Goal: Communication & Community: Answer question/provide support

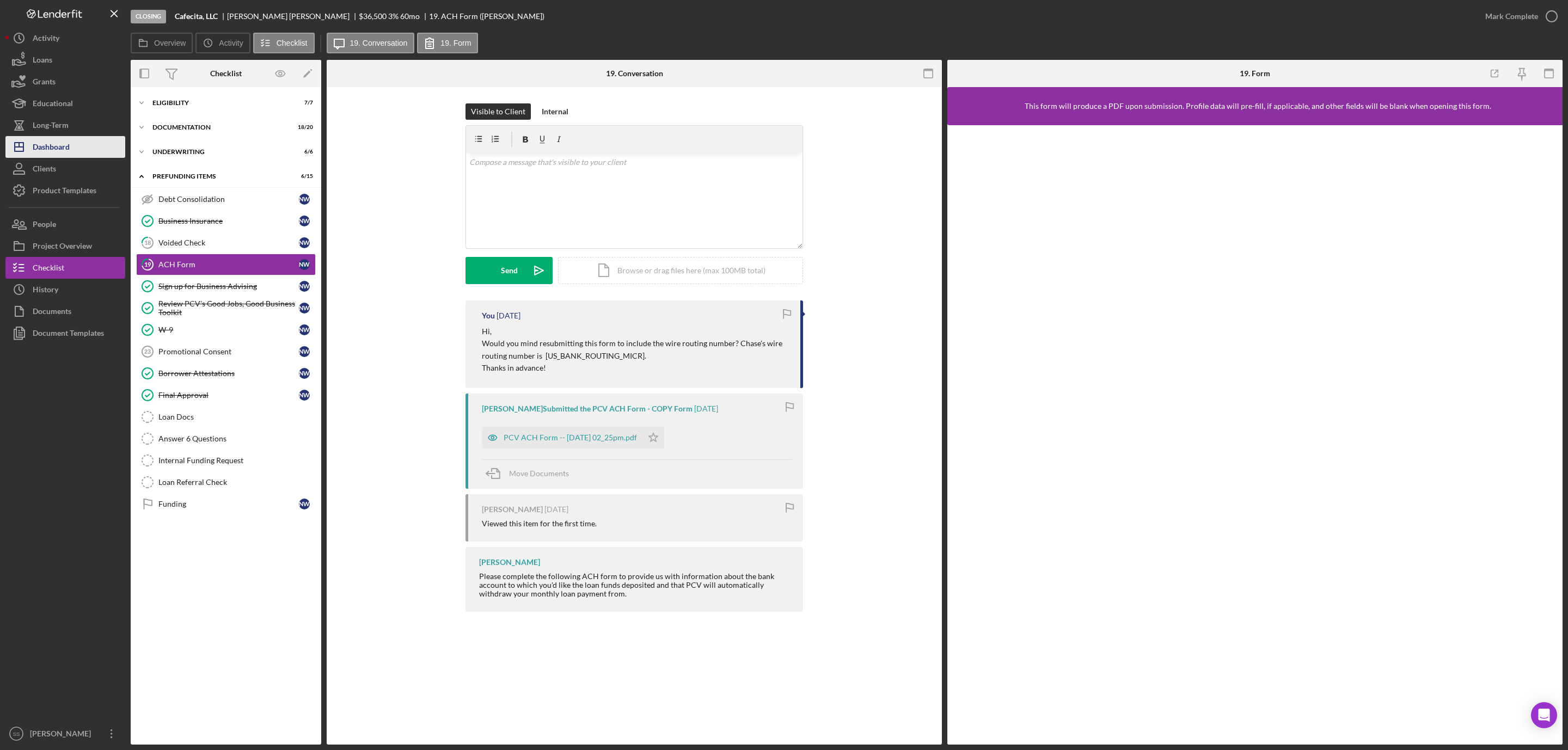
click at [58, 145] on div "Dashboard" at bounding box center [51, 149] width 37 height 25
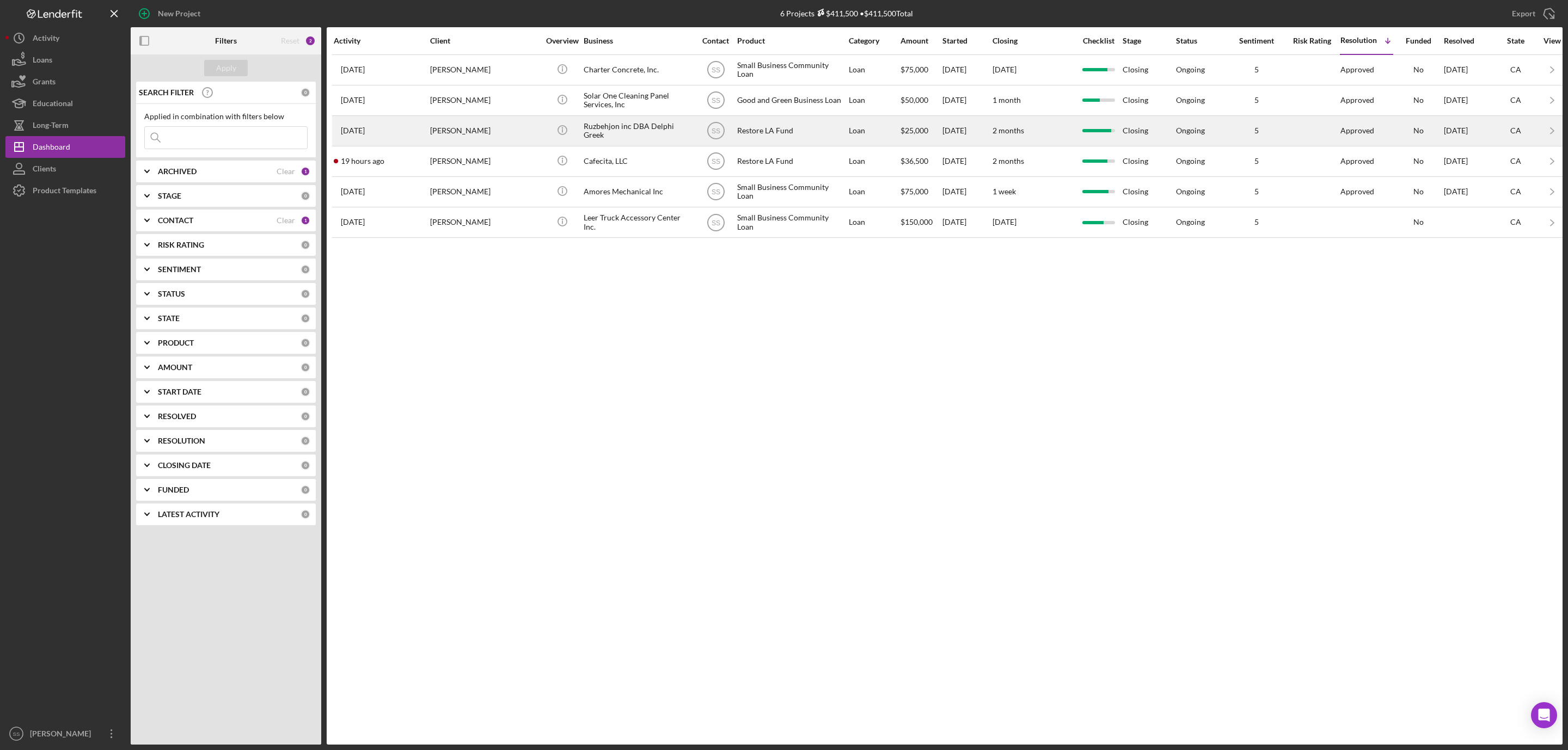
click at [610, 132] on div "Ruzbehjon inc DBA Delphi Greek" at bounding box center [638, 131] width 109 height 29
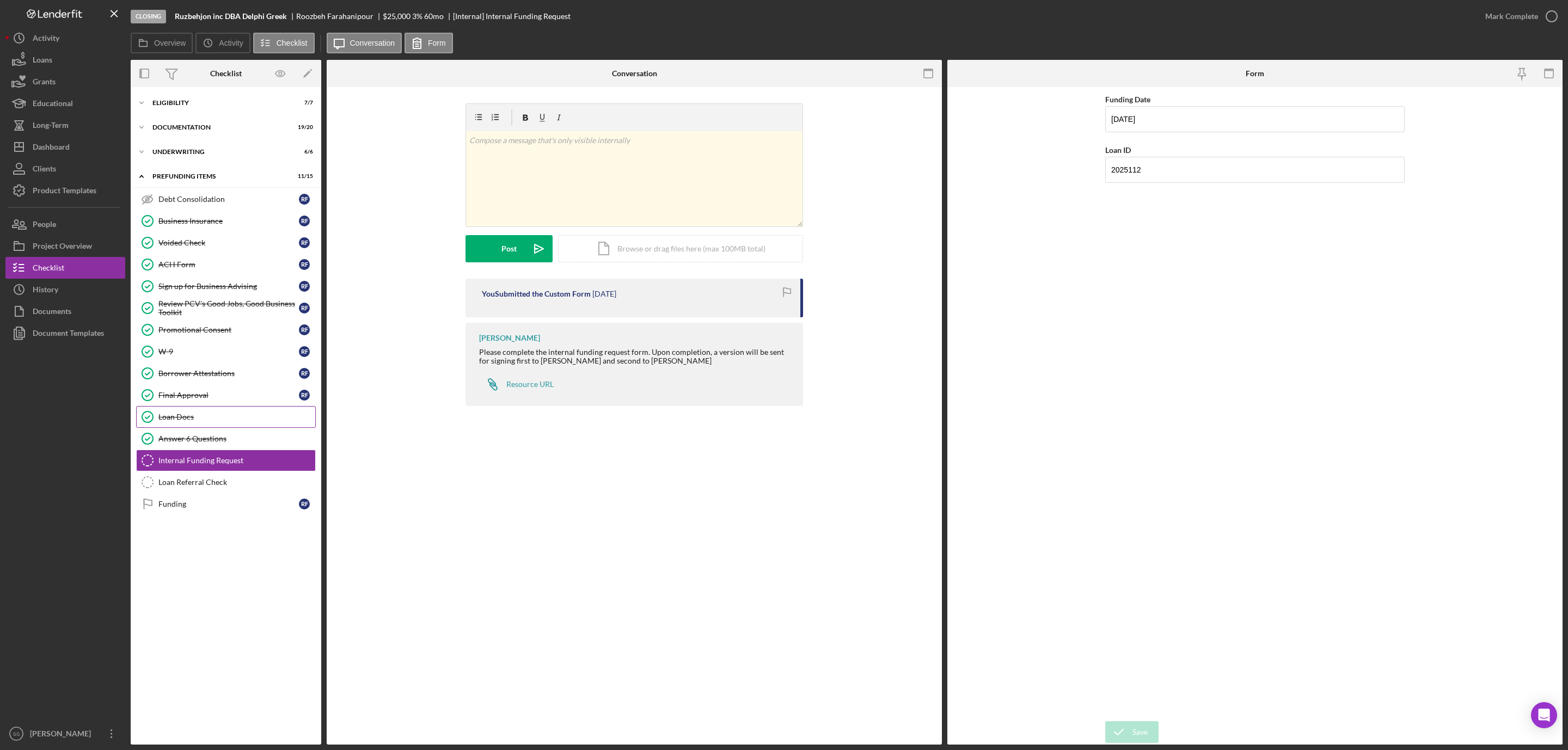
click at [232, 422] on div "Loan Docs" at bounding box center [237, 417] width 157 height 9
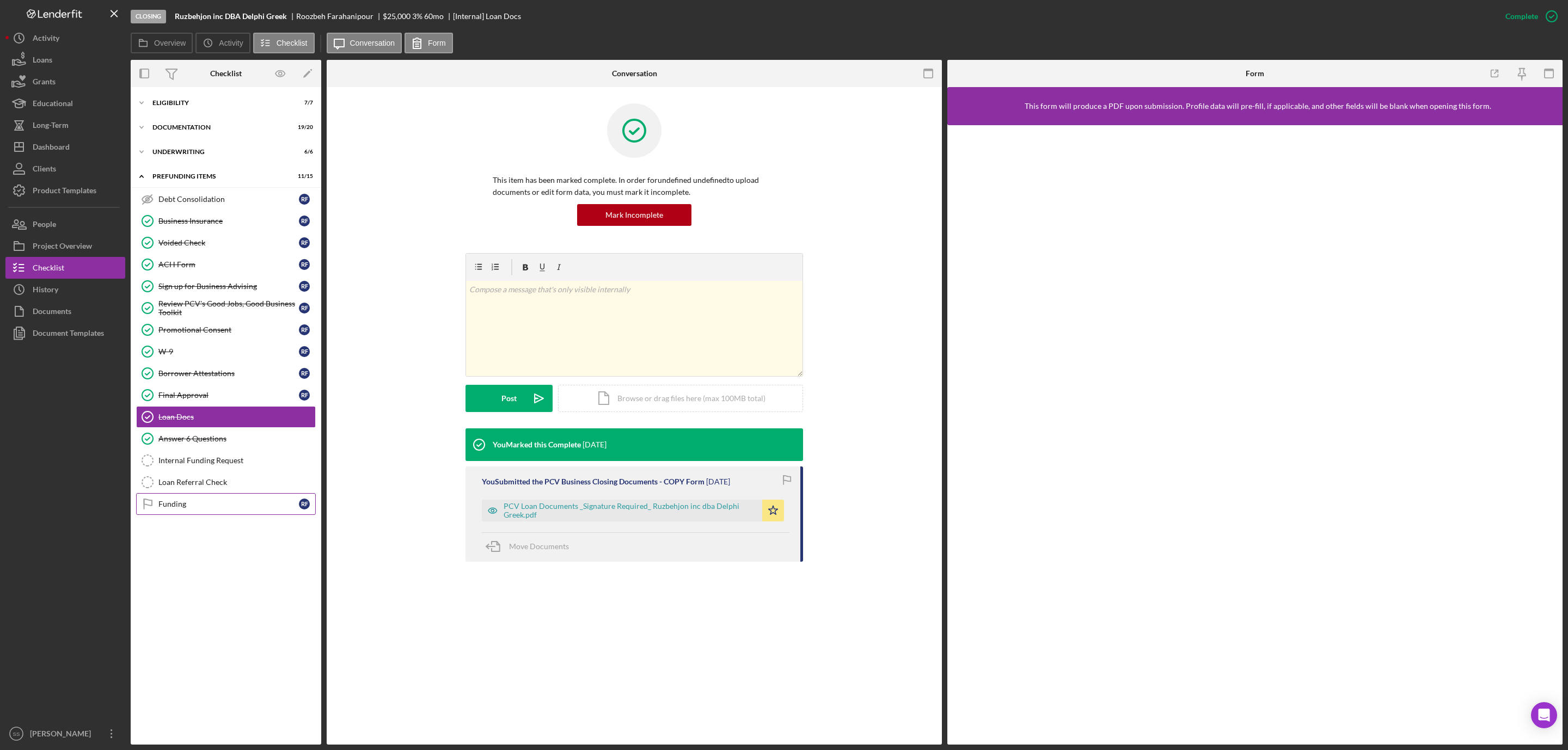
click at [205, 509] on div "Funding" at bounding box center [229, 504] width 141 height 9
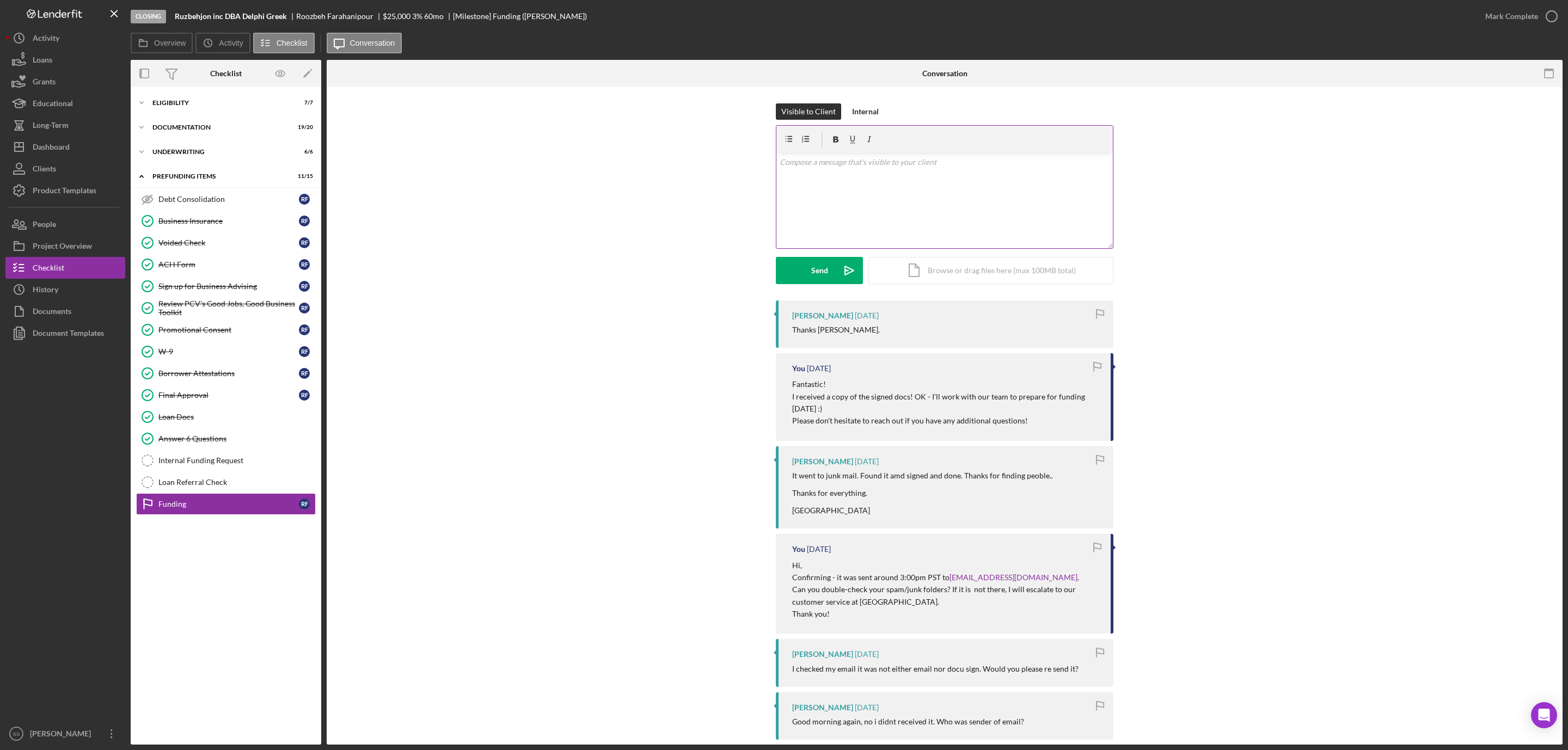
click at [853, 188] on div "v Color teal Color pink Remove color Add row above Add row below Add column bef…" at bounding box center [945, 201] width 336 height 95
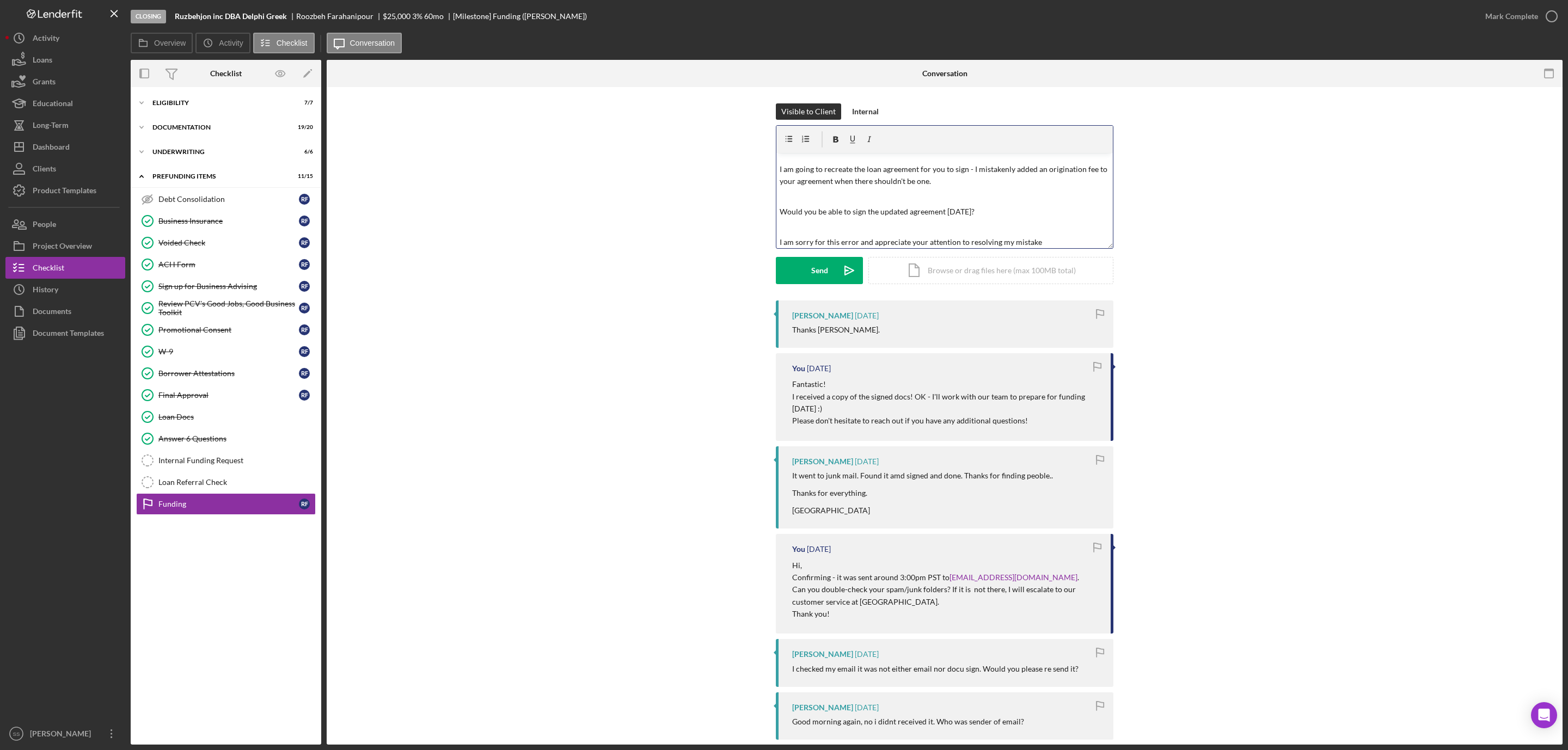
click at [967, 240] on p "I am sorry for this error and appreciate your attention to resolving my mistake" at bounding box center [945, 242] width 331 height 12
click at [1073, 239] on p "I am sorry for this error and appreciate your attention to helping to resolve m…" at bounding box center [945, 242] width 331 height 12
click at [790, 268] on button "Send Icon/icon-invite-send" at bounding box center [819, 271] width 87 height 27
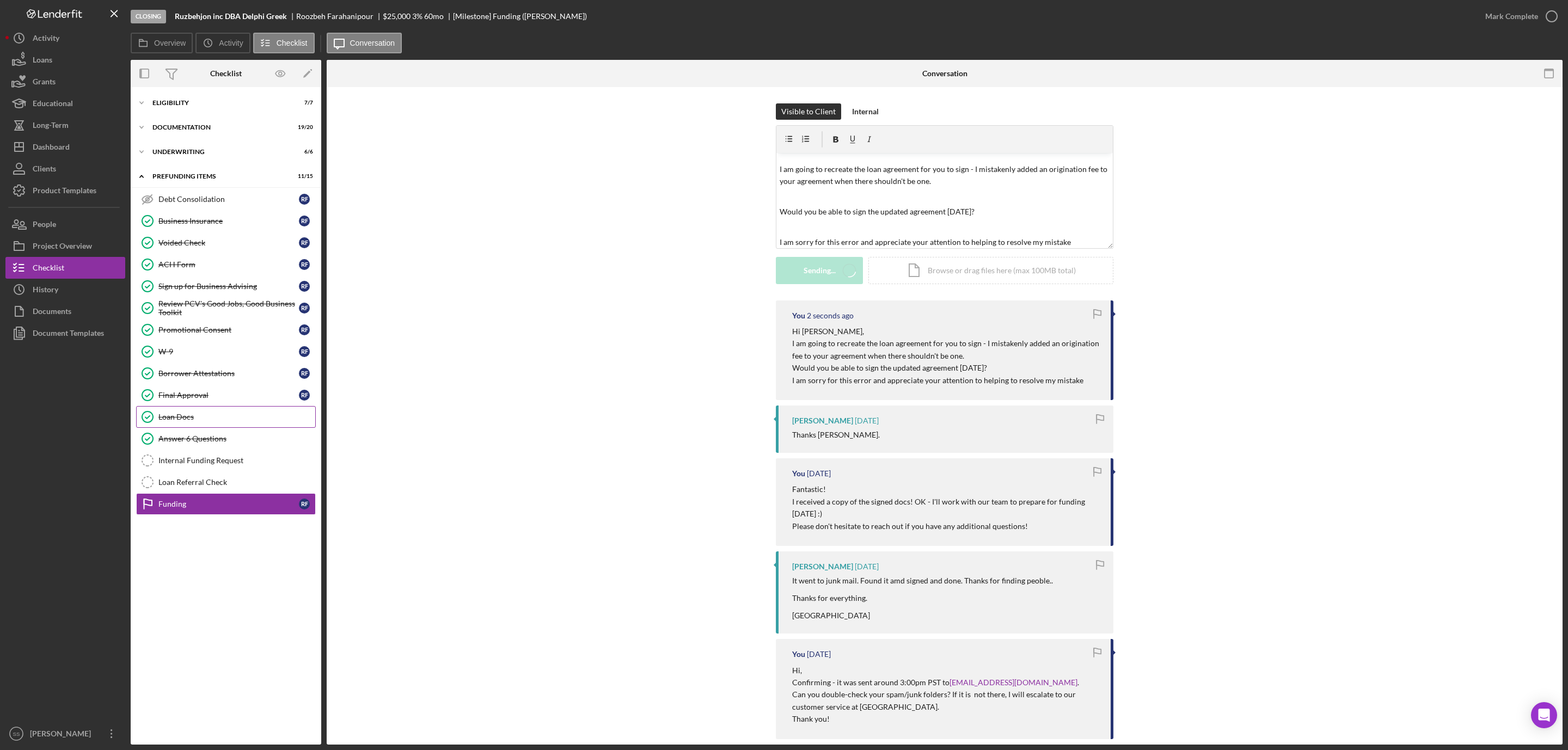
scroll to position [0, 0]
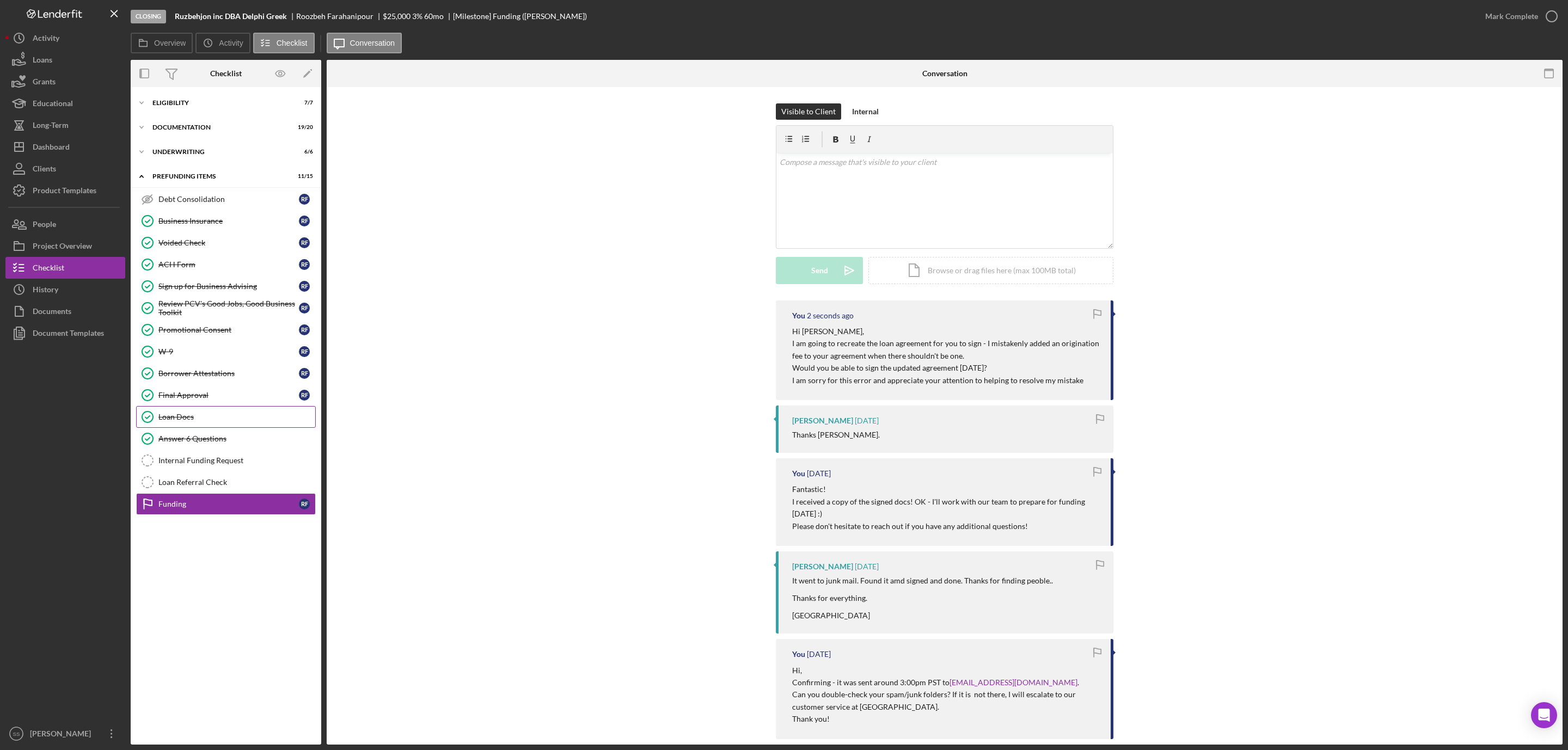
click at [200, 422] on div "Loan Docs" at bounding box center [237, 417] width 157 height 9
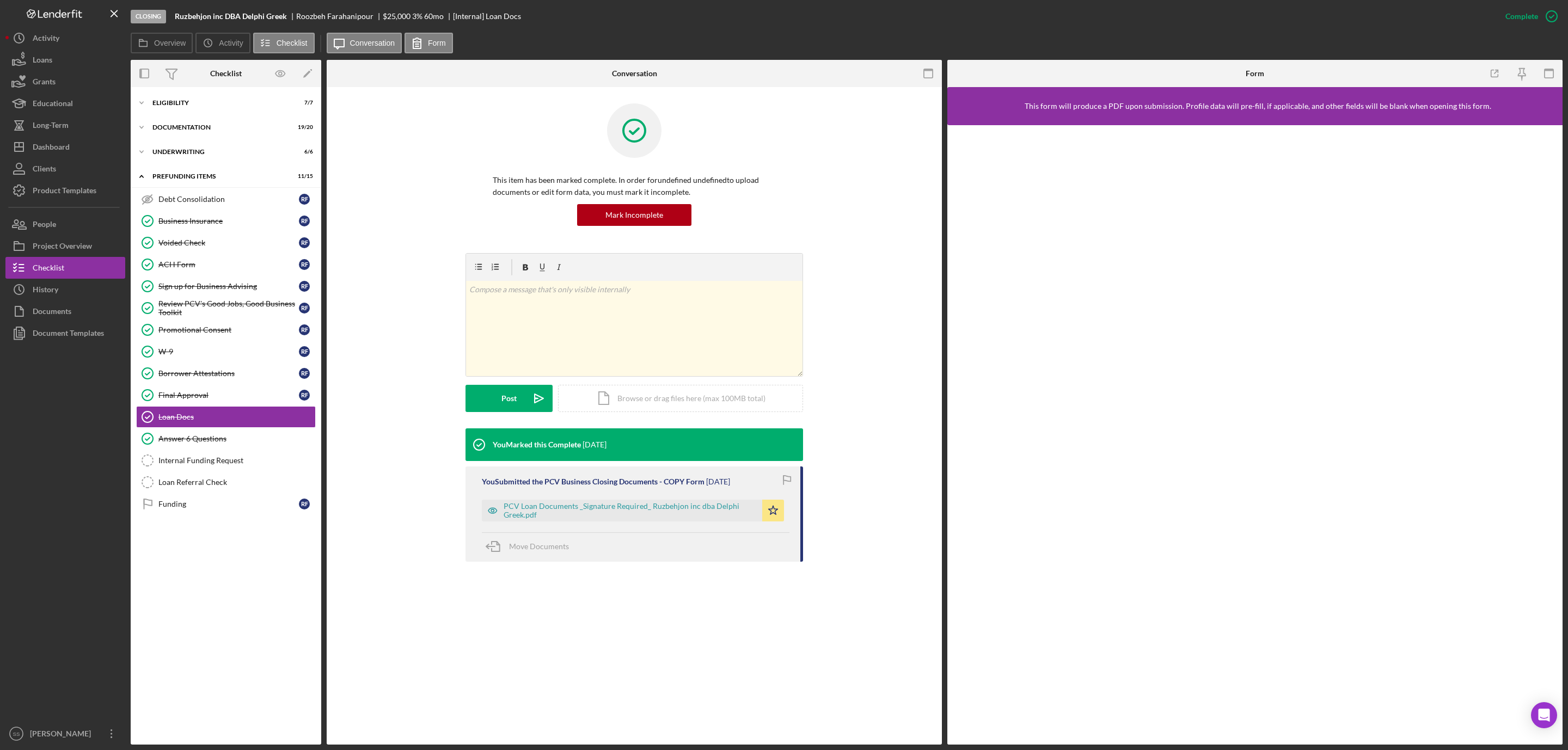
click at [250, 12] on b "Ruzbehjon inc DBA Delphi Greek" at bounding box center [230, 17] width 112 height 9
copy b "Ruzbehjon inc DBA Delphi Greek"
click at [209, 465] on div "Internal Funding Request" at bounding box center [237, 461] width 157 height 9
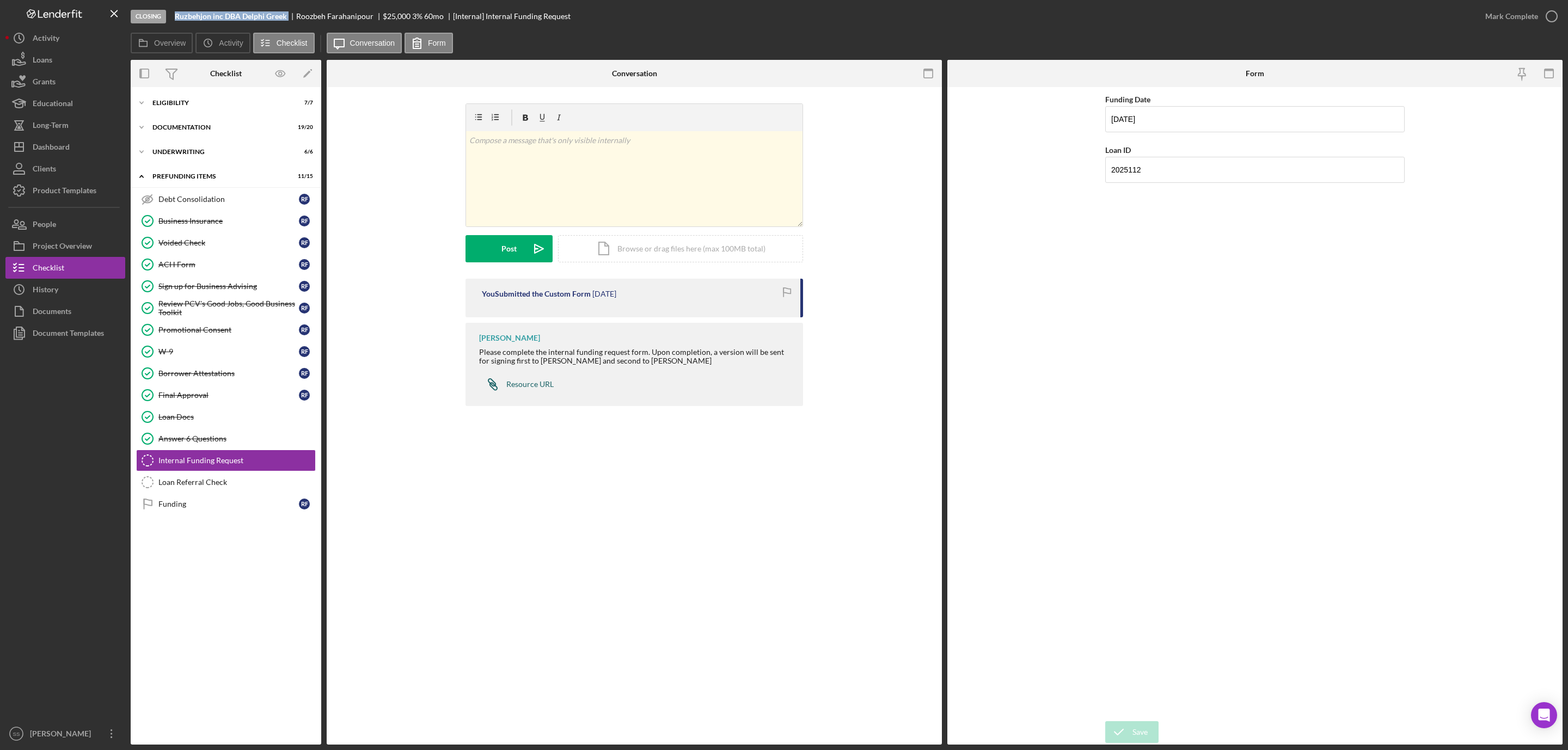
click at [524, 388] on div "Resource URL" at bounding box center [530, 385] width 48 height 9
